Goal: Information Seeking & Learning: Learn about a topic

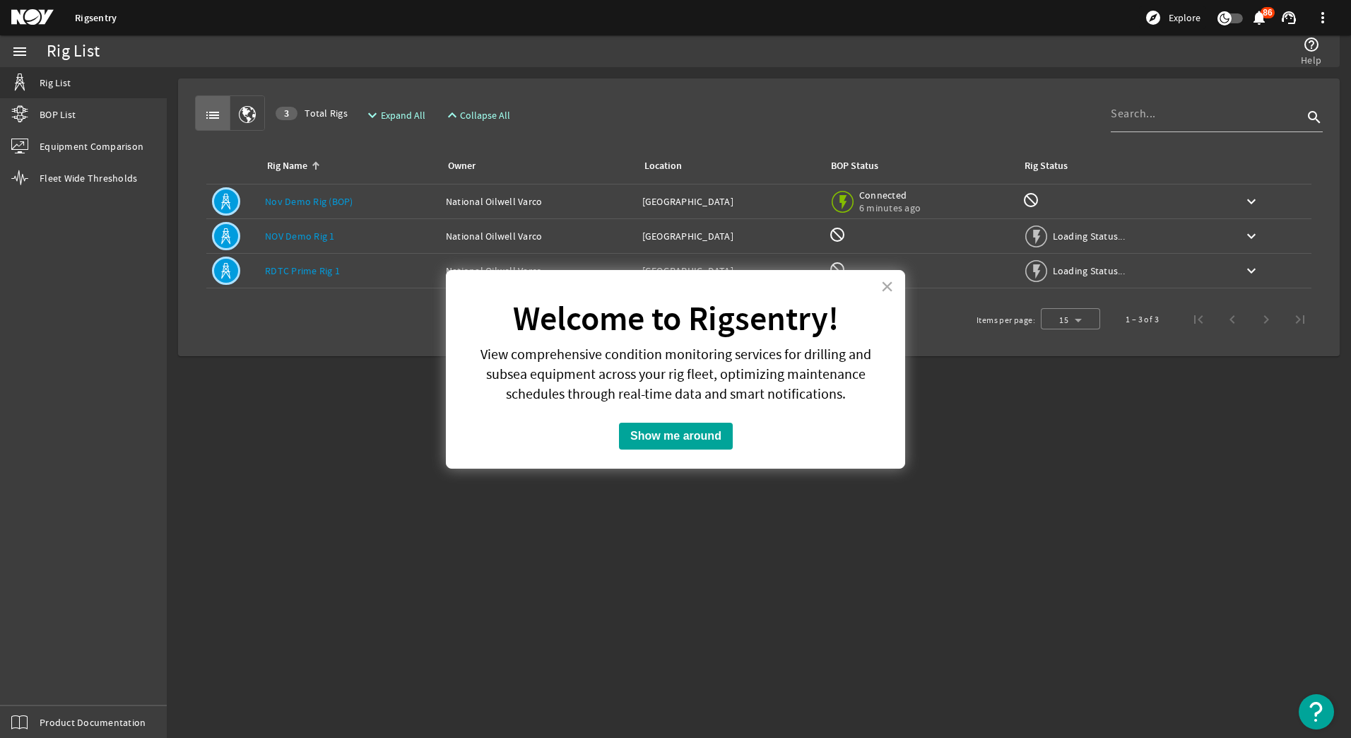
click at [341, 427] on mat-sidenav-content "Rig List help_outline Help list 3 Total Rigs expand_more Expand All expand_less…" at bounding box center [759, 402] width 1184 height 670
click at [890, 290] on button "×" at bounding box center [886, 286] width 13 height 23
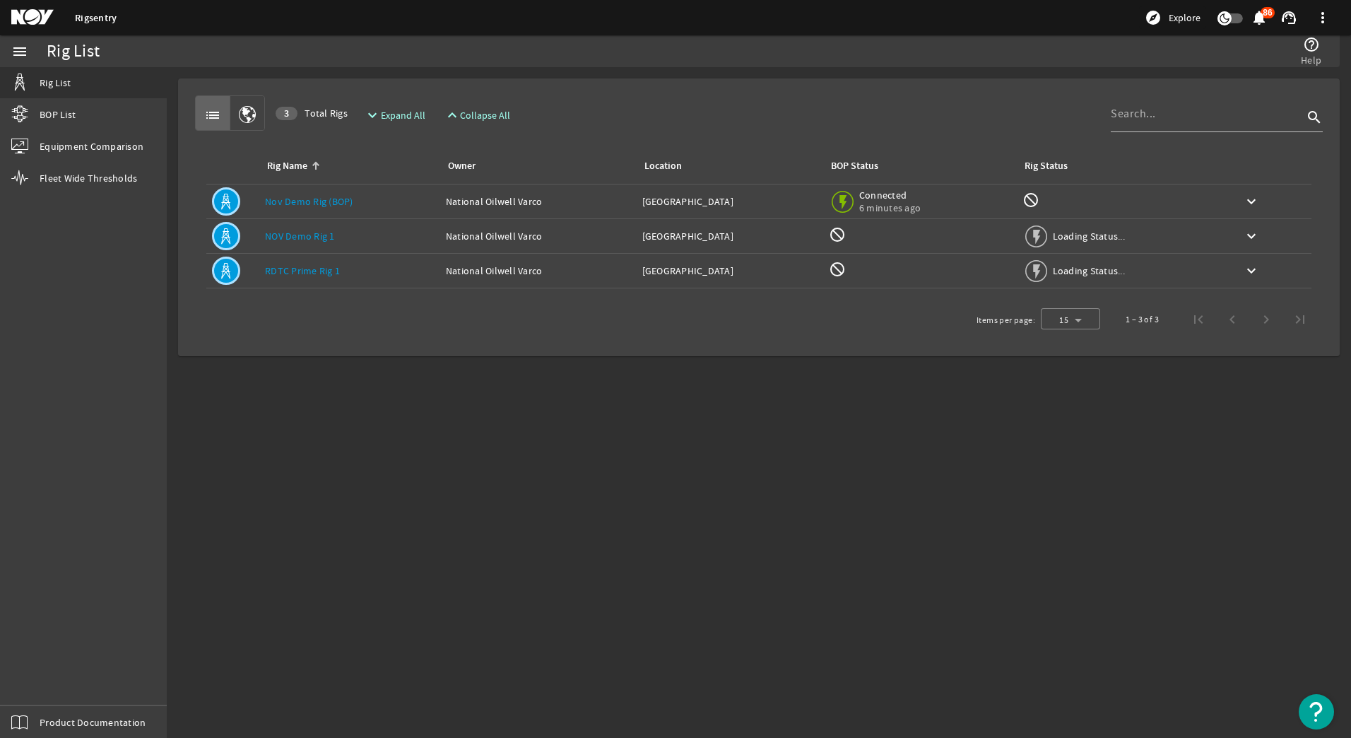
click at [290, 202] on link "Nov Demo Rig (BOP)" at bounding box center [309, 201] width 88 height 13
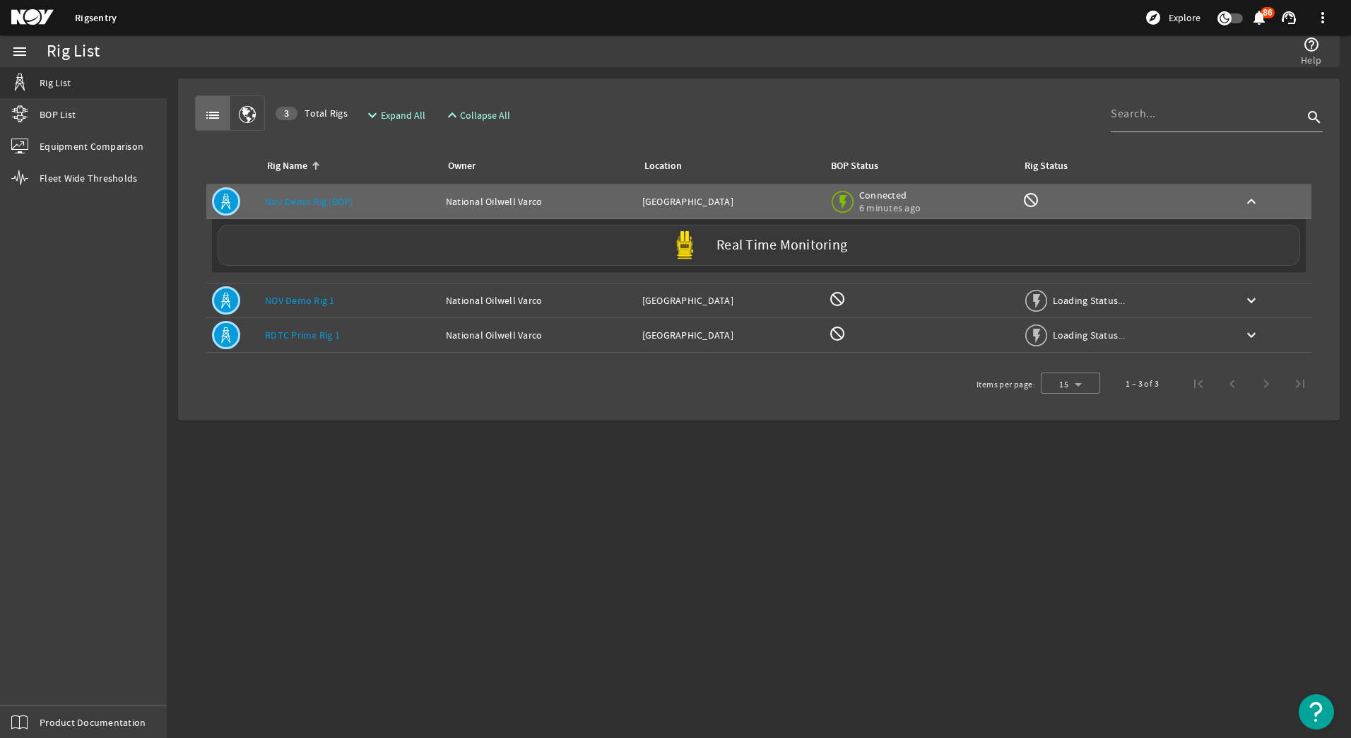
click at [557, 243] on div "Real Time Monitoring" at bounding box center [759, 245] width 1082 height 41
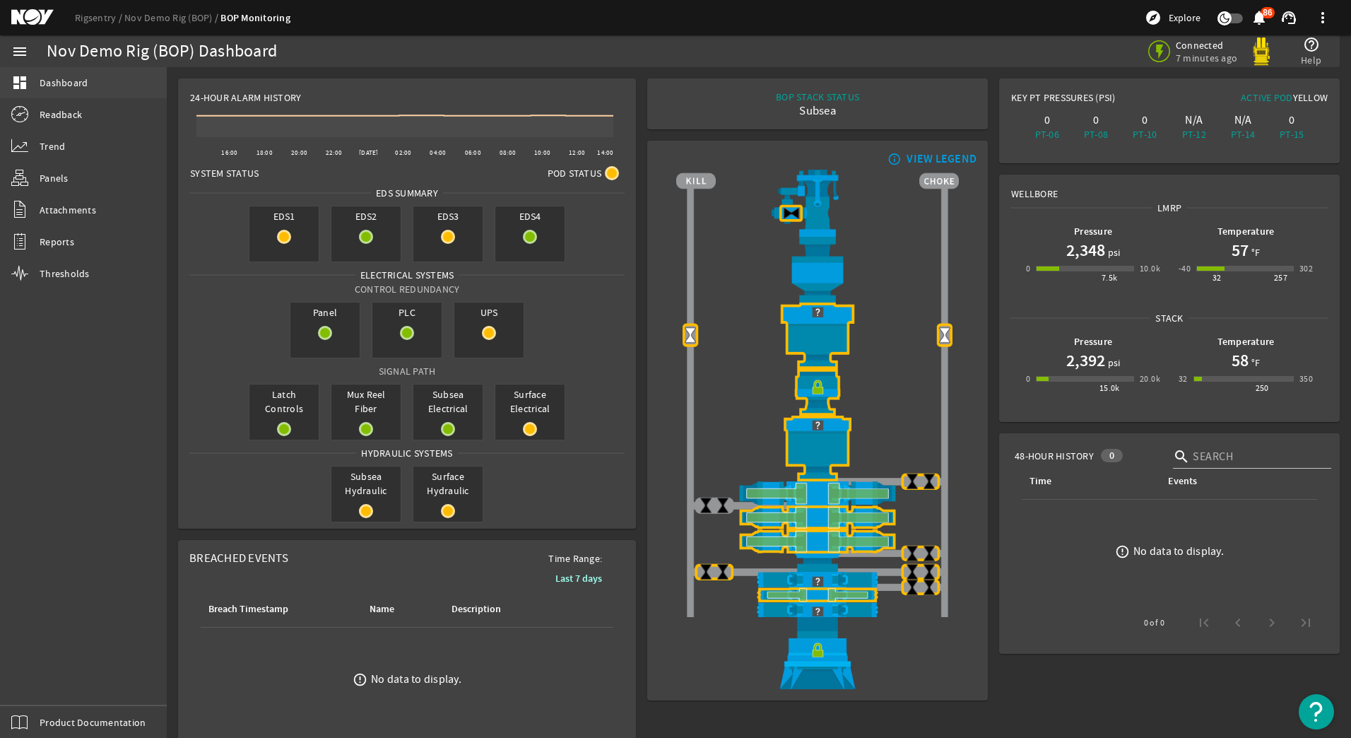
click at [57, 78] on span "Dashboard" at bounding box center [64, 83] width 48 height 14
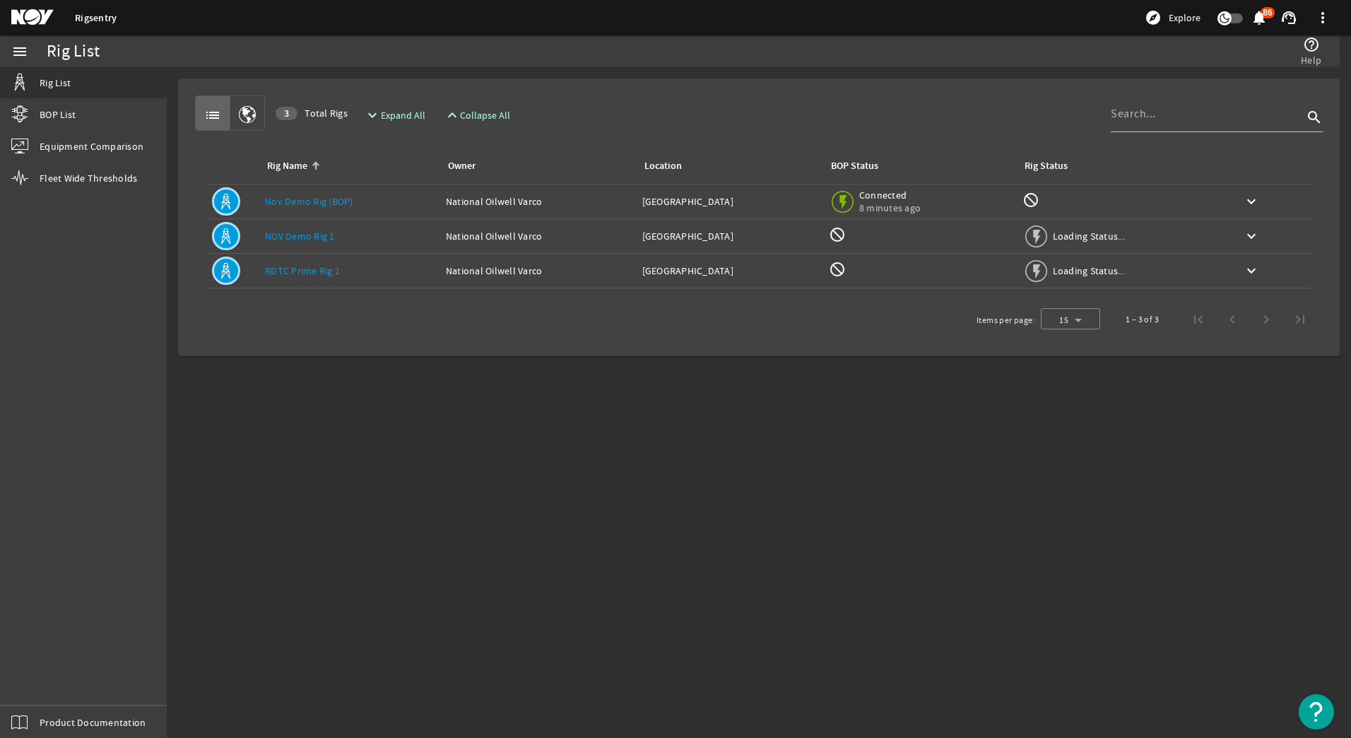
click at [292, 235] on link "NOV Demo Rig 1" at bounding box center [300, 236] width 70 height 13
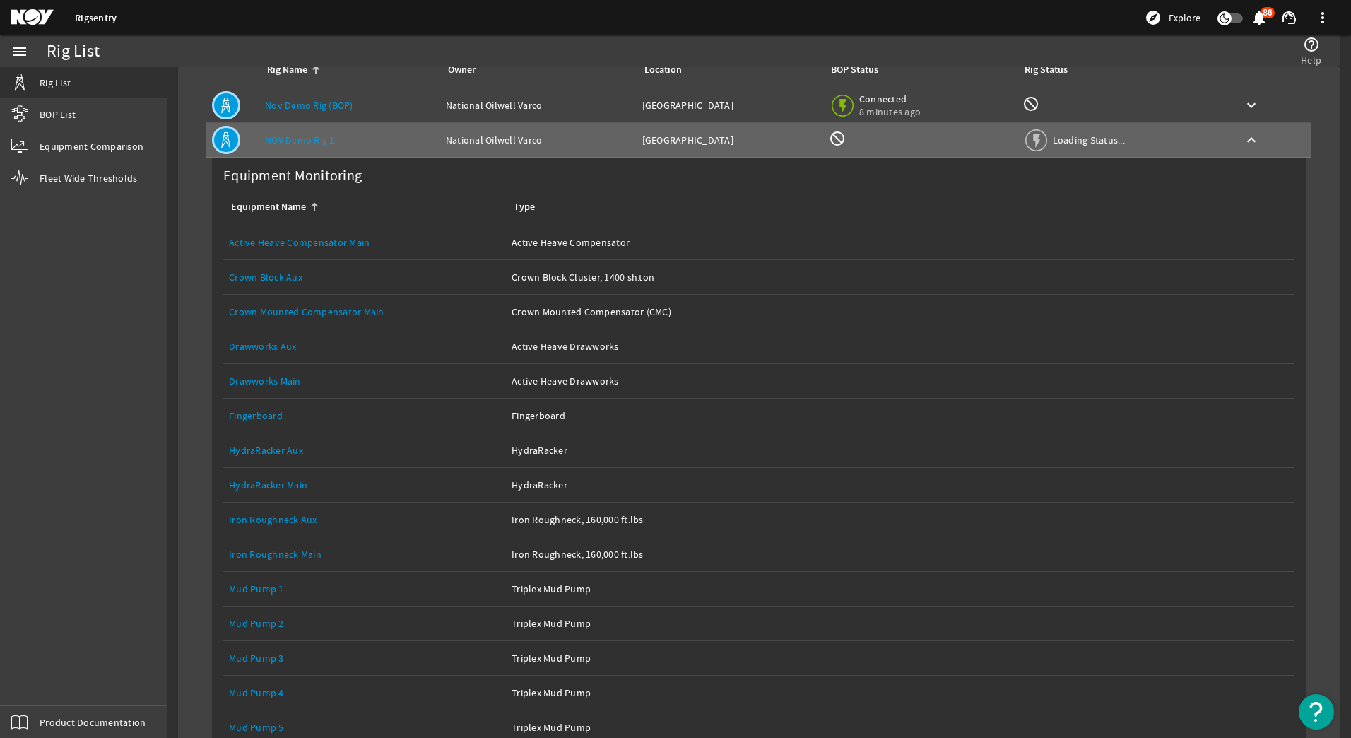
scroll to position [71, 0]
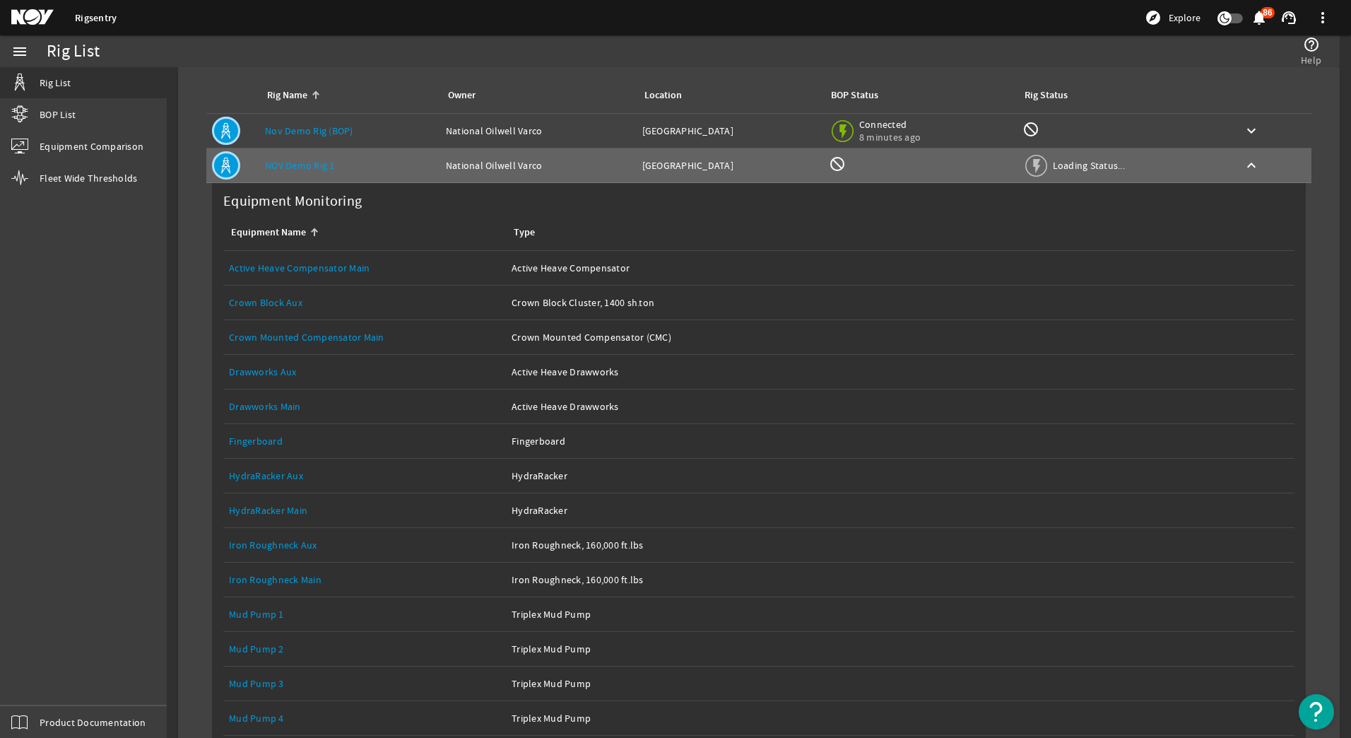
click at [316, 268] on link "Active Heave Compensator Main" at bounding box center [299, 267] width 141 height 13
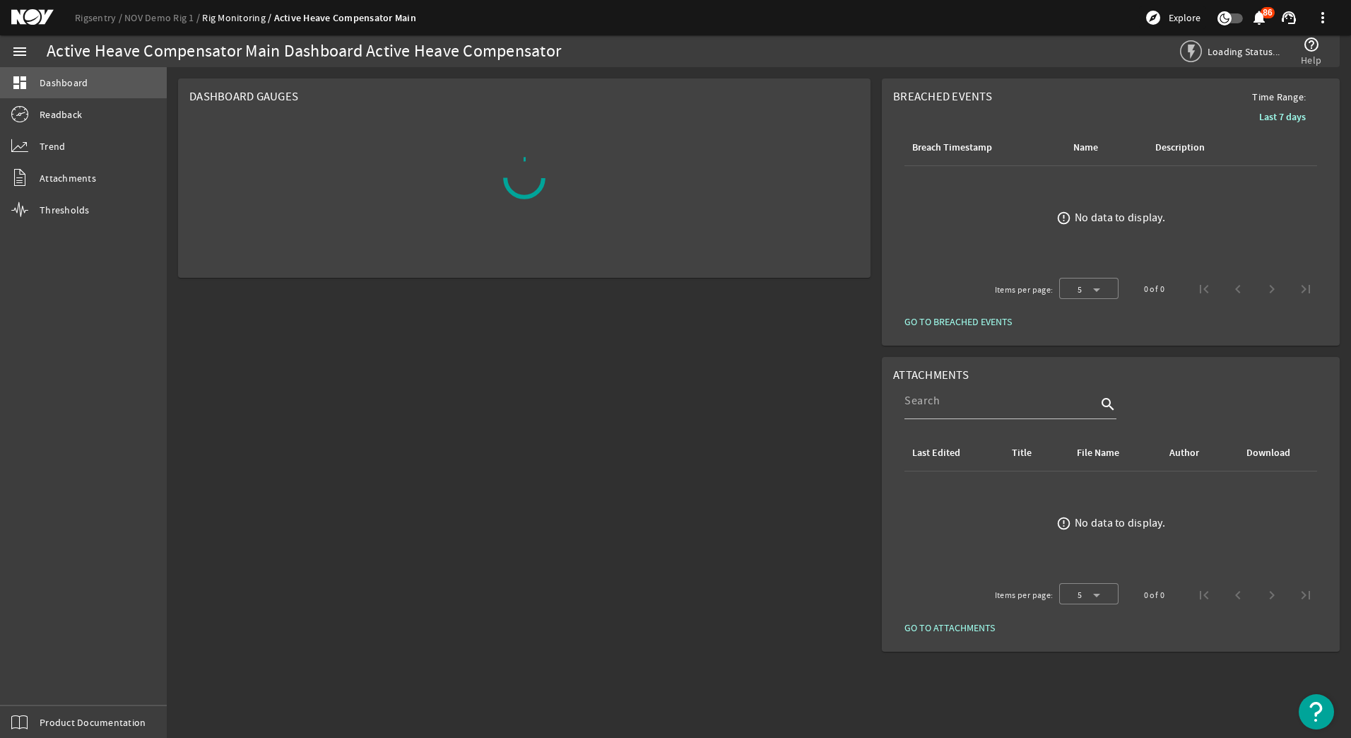
click at [80, 83] on span "Dashboard" at bounding box center [64, 83] width 48 height 14
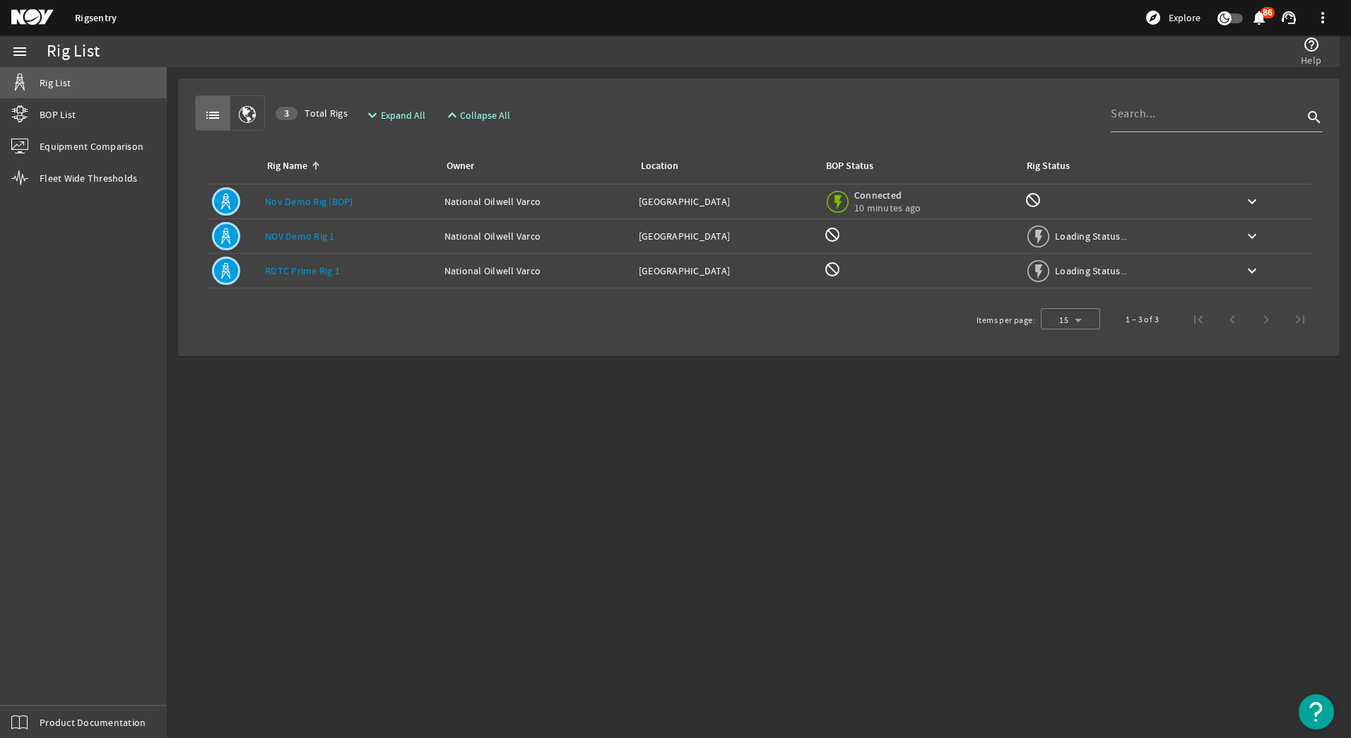
click at [57, 81] on span "Rig List" at bounding box center [55, 83] width 31 height 14
click at [288, 235] on link "NOV Demo Rig 1" at bounding box center [300, 236] width 70 height 13
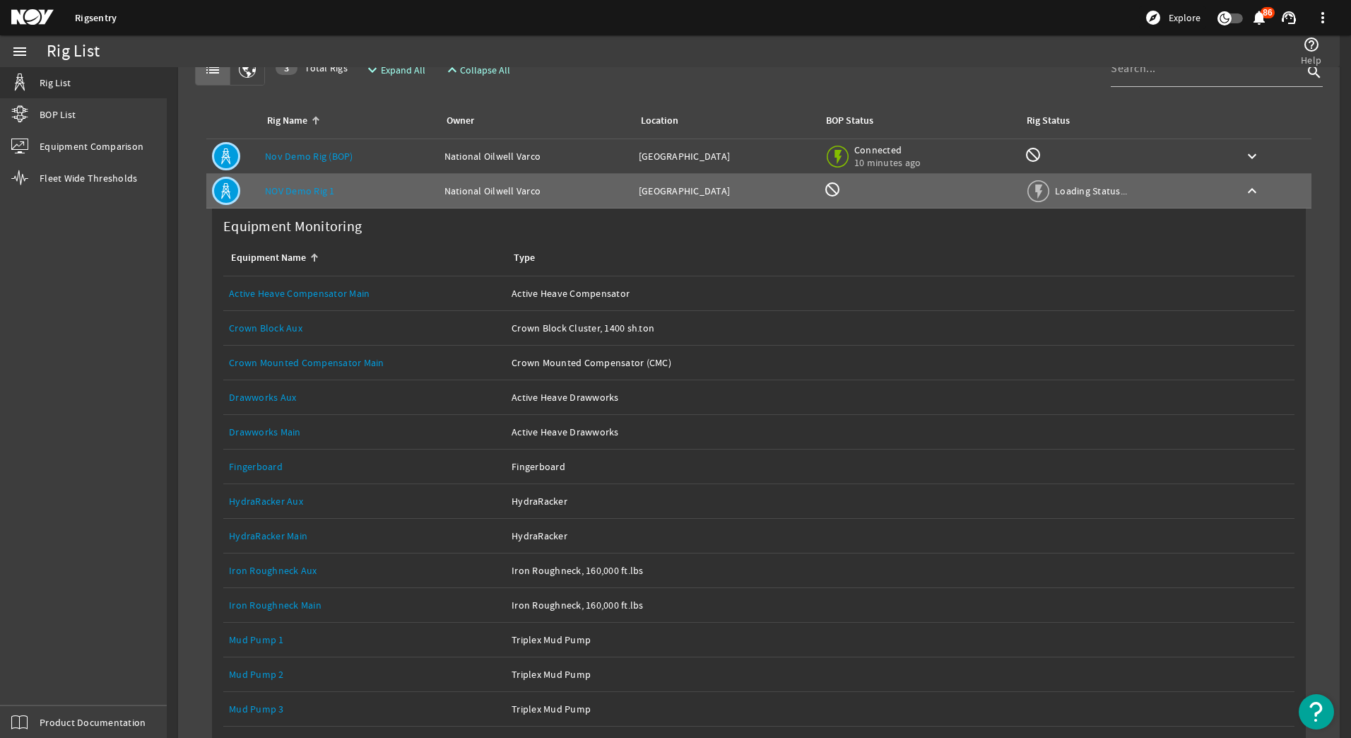
scroll to position [71, 0]
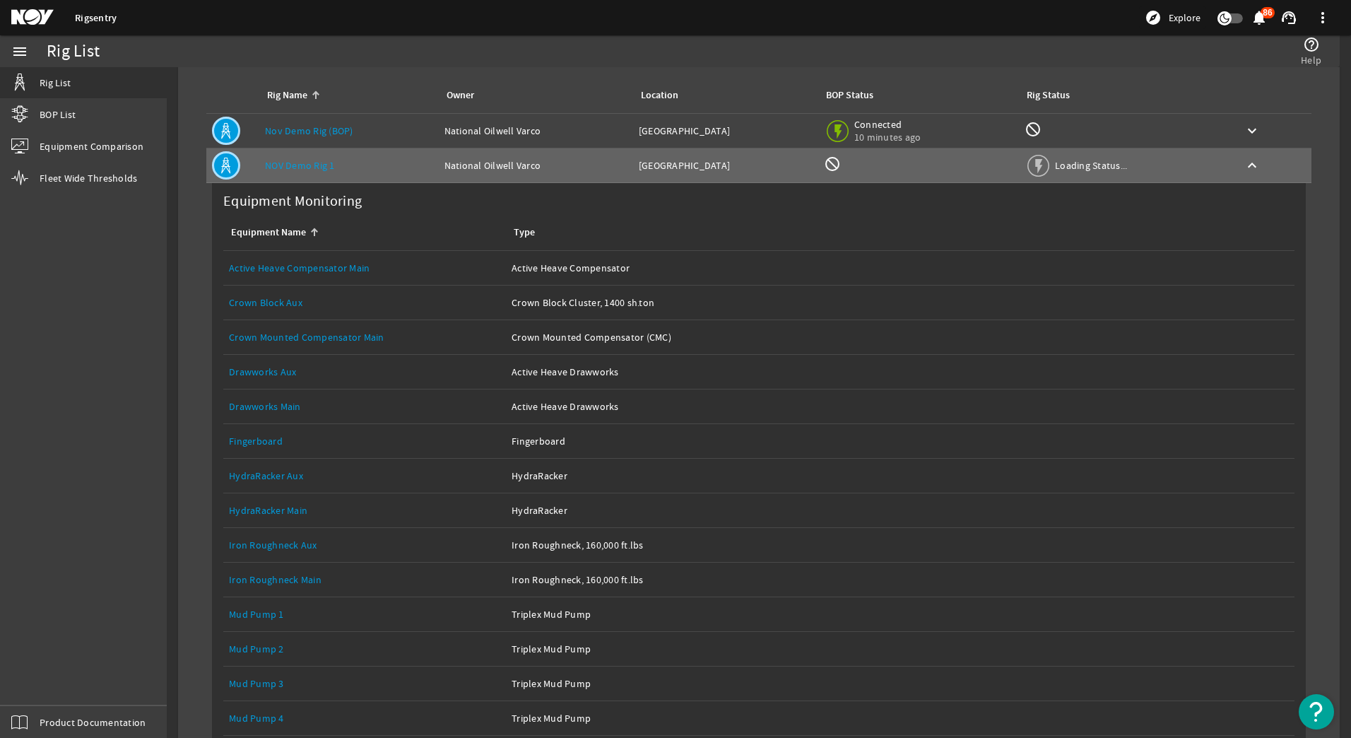
click at [275, 365] on link "Drawworks Aux" at bounding box center [262, 371] width 67 height 13
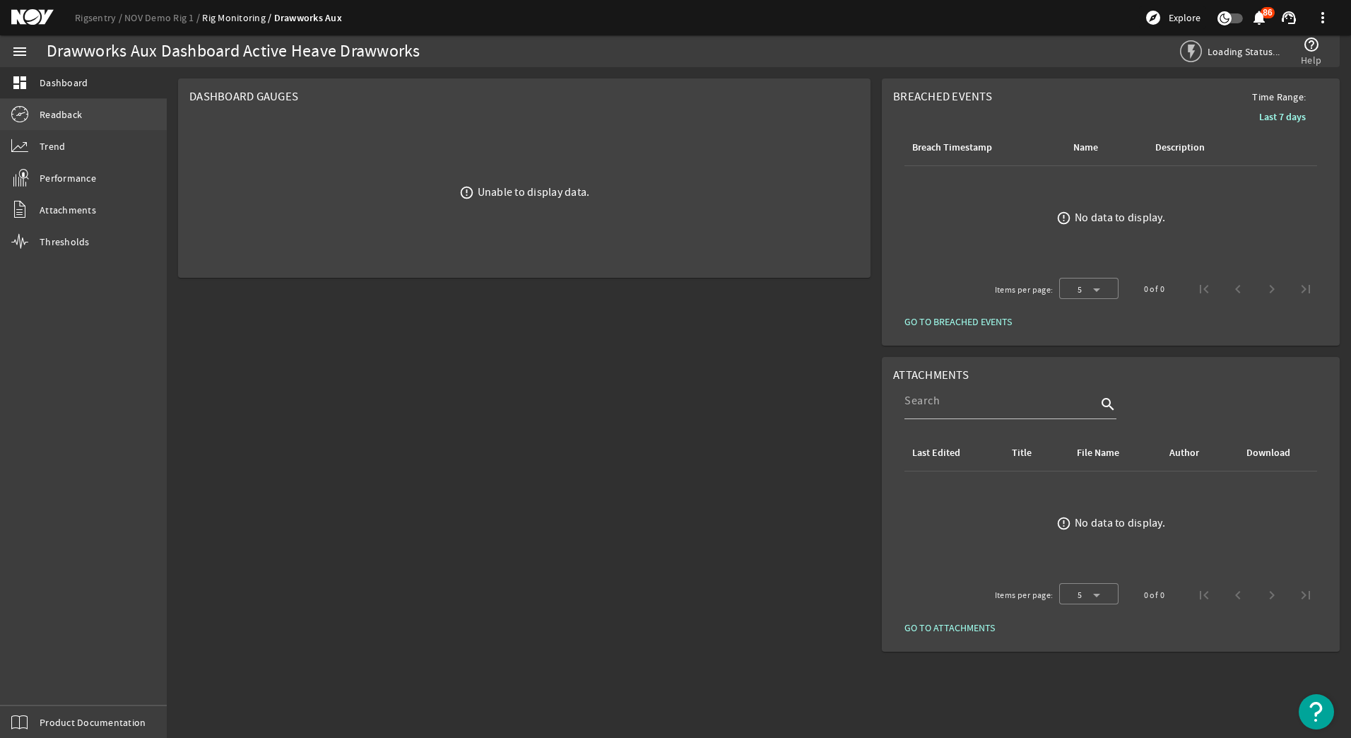
click at [68, 111] on span "Readback" at bounding box center [61, 114] width 42 height 14
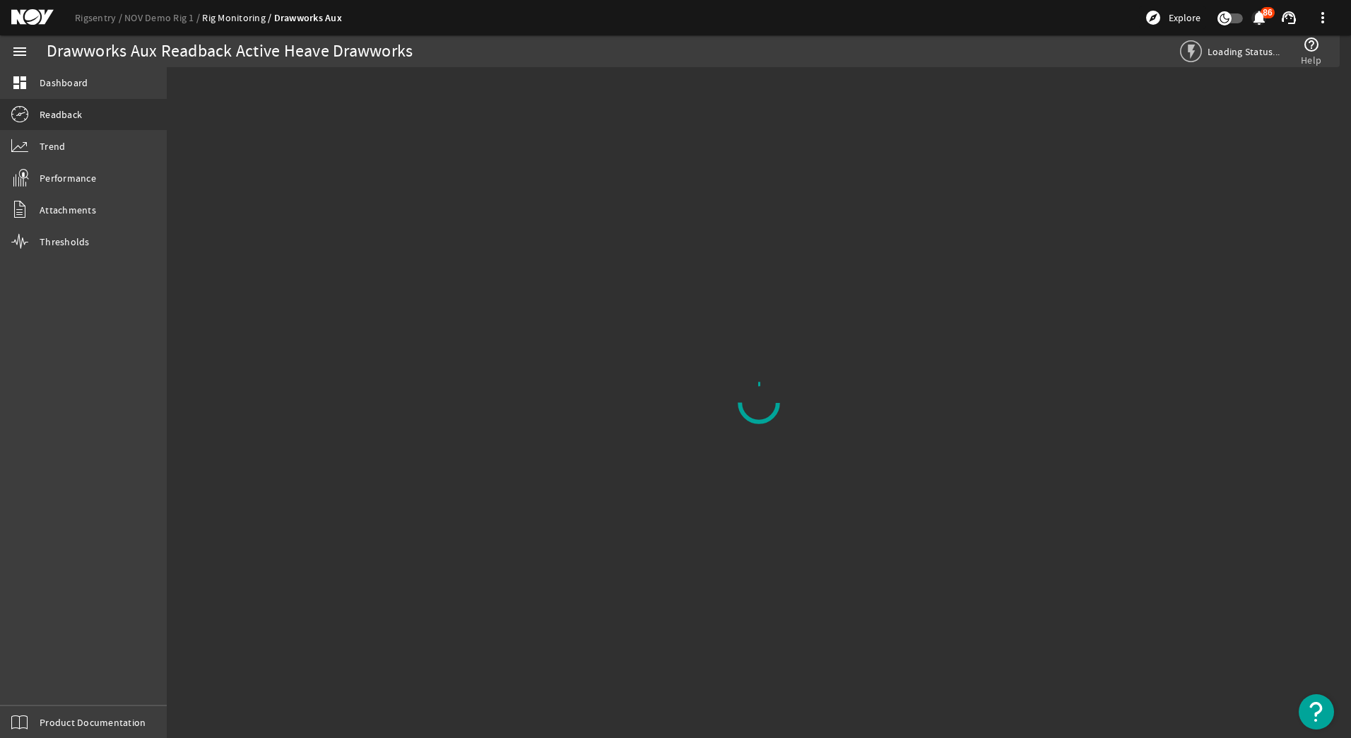
click at [1255, 13] on mat-icon "notifications" at bounding box center [1258, 17] width 17 height 17
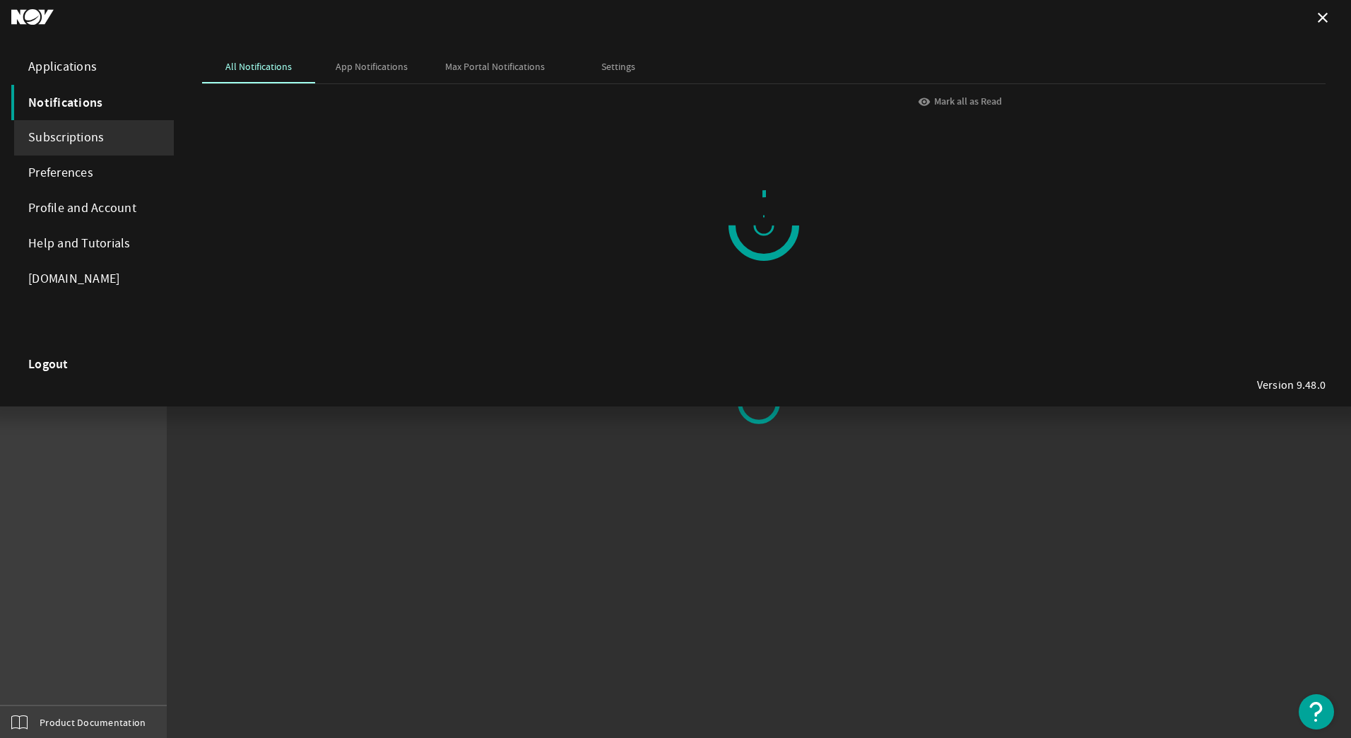
click at [73, 135] on div "Subscriptions" at bounding box center [92, 137] width 162 height 35
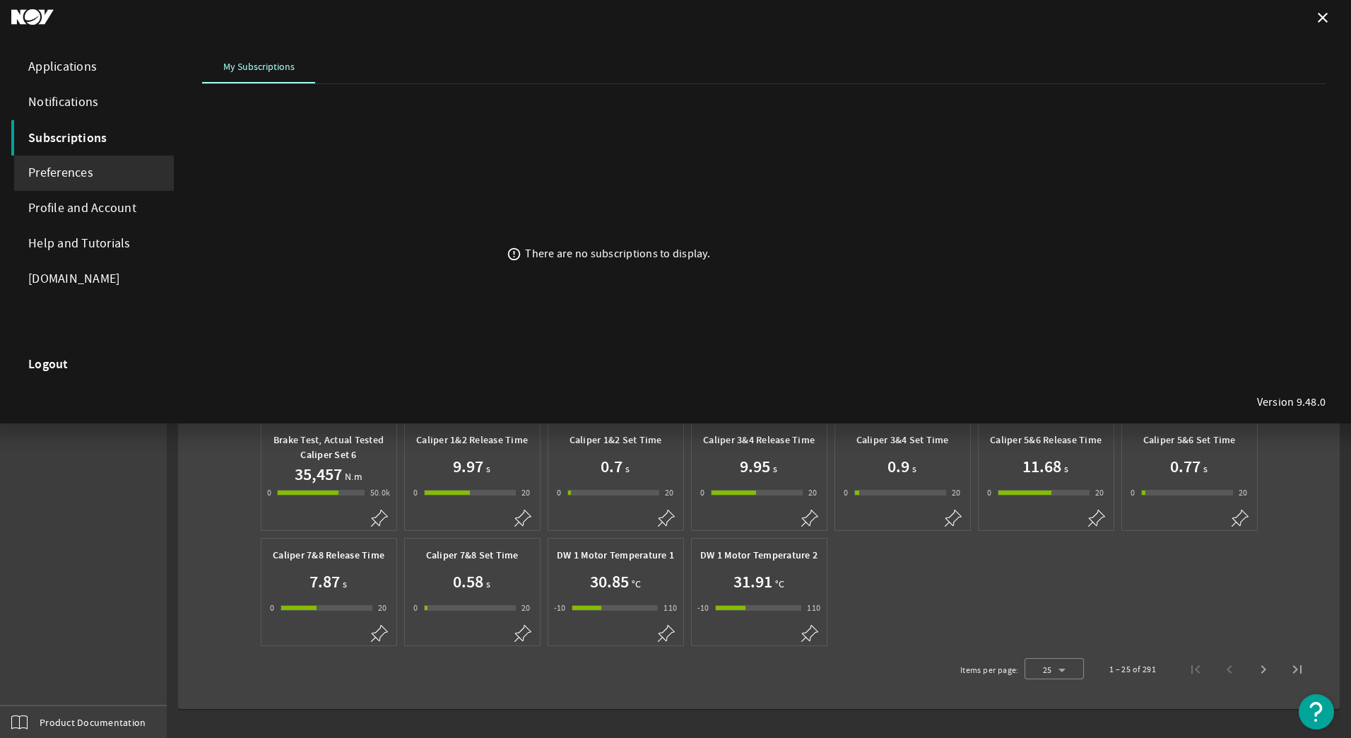
click at [59, 165] on div "Preferences" at bounding box center [92, 172] width 162 height 35
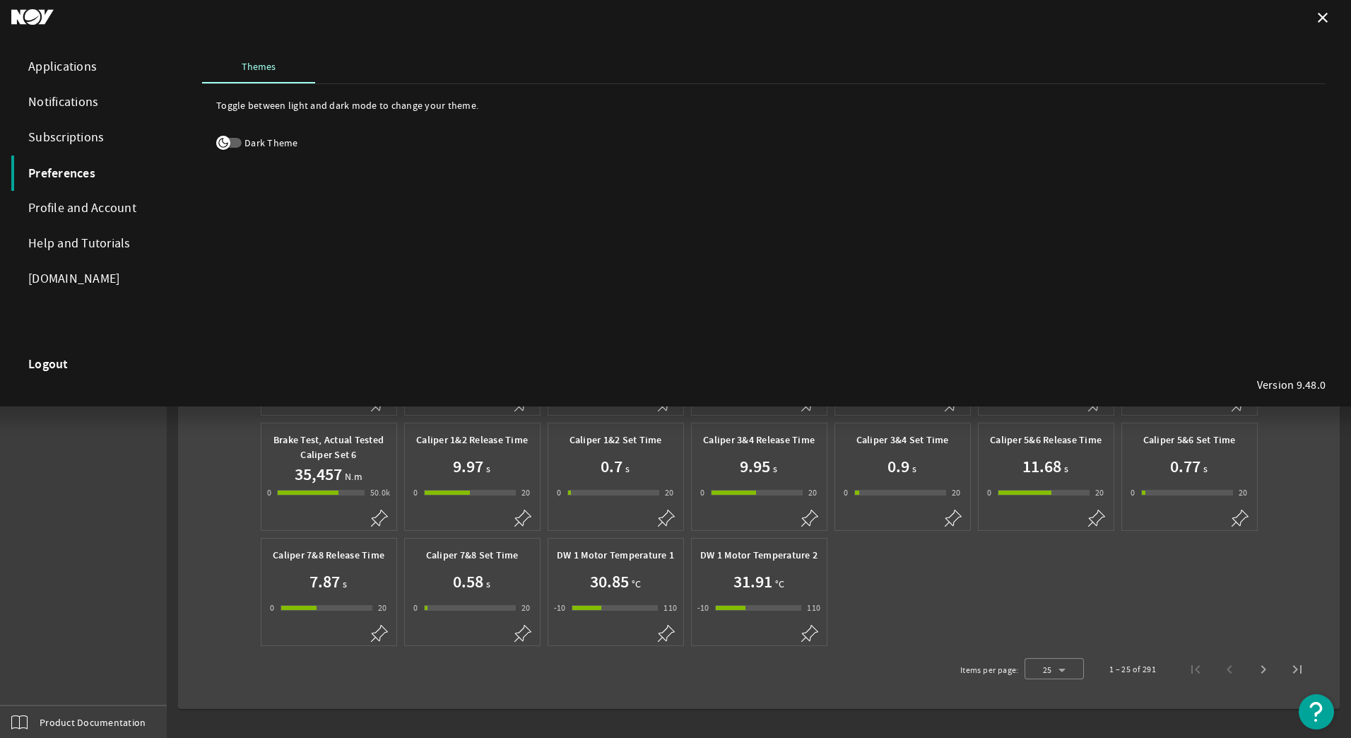
click at [131, 437] on div at bounding box center [675, 369] width 1351 height 738
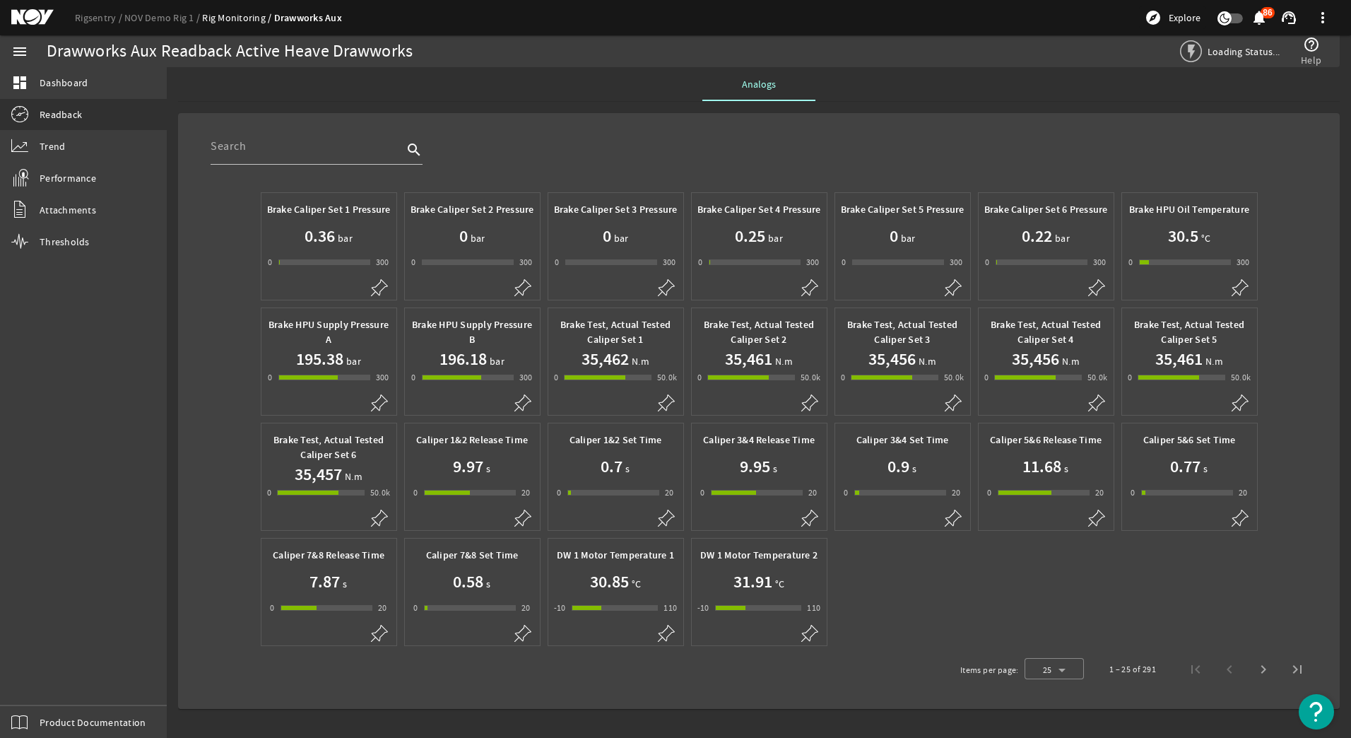
click at [131, 382] on div "menu dashboard Dashboard Readback Trend Performance Attachments Thresholds Prod…" at bounding box center [83, 386] width 167 height 702
click at [1265, 670] on span "Next page" at bounding box center [1263, 669] width 34 height 34
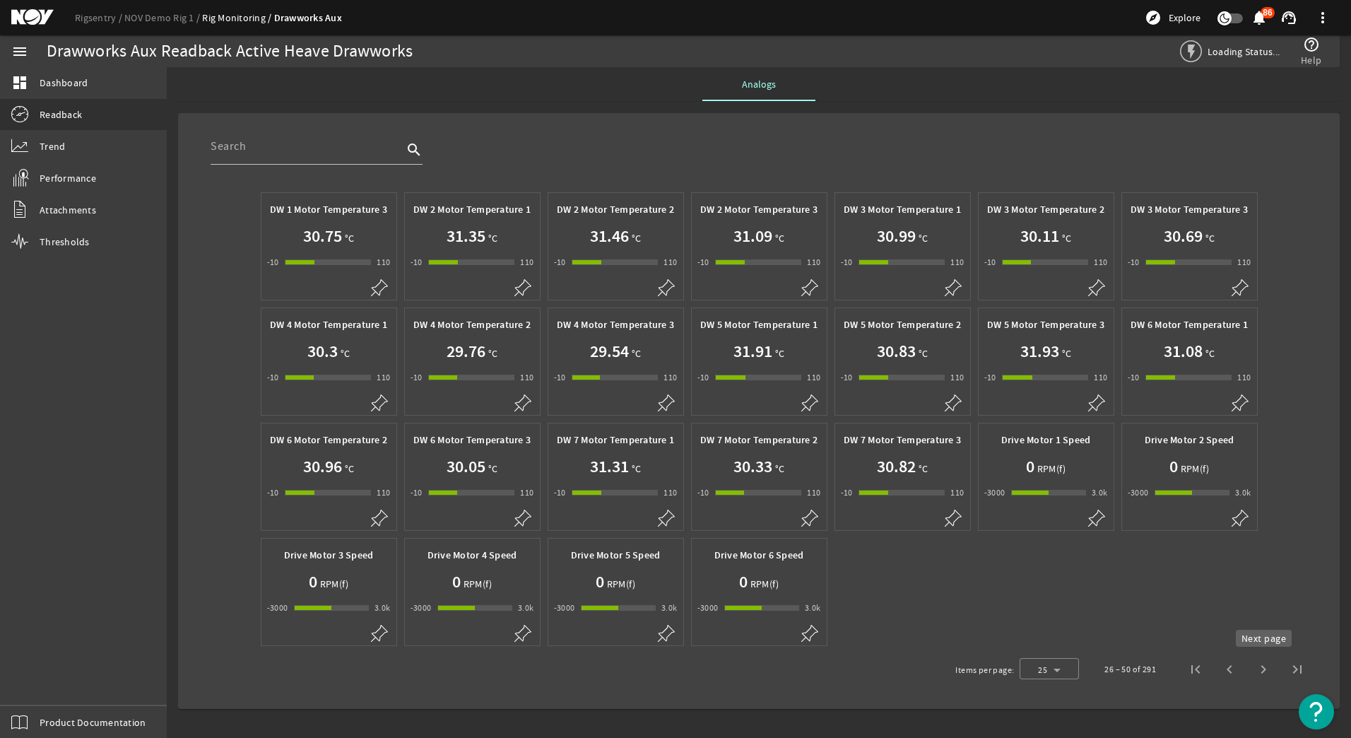
click at [1265, 670] on span "Next page" at bounding box center [1263, 669] width 34 height 34
